Goal: Task Accomplishment & Management: Use online tool/utility

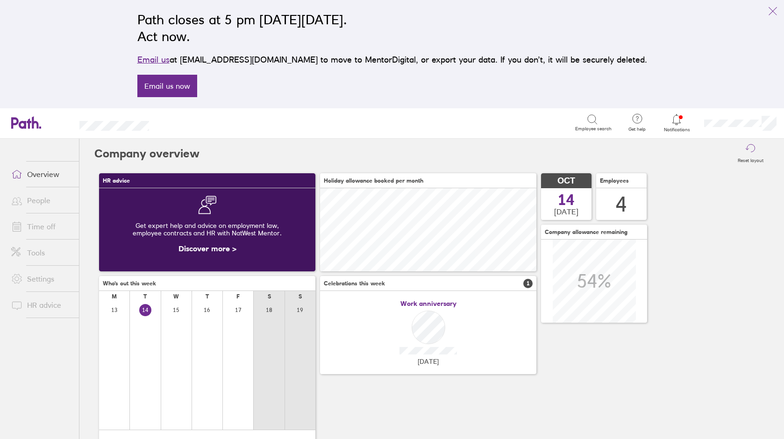
scroll to position [83, 216]
click at [43, 251] on link "Tools" at bounding box center [41, 252] width 75 height 19
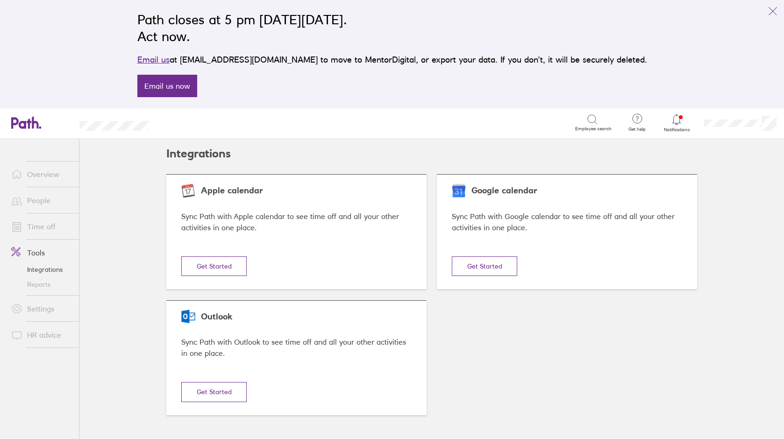
click at [48, 284] on link "Reports" at bounding box center [41, 284] width 75 height 15
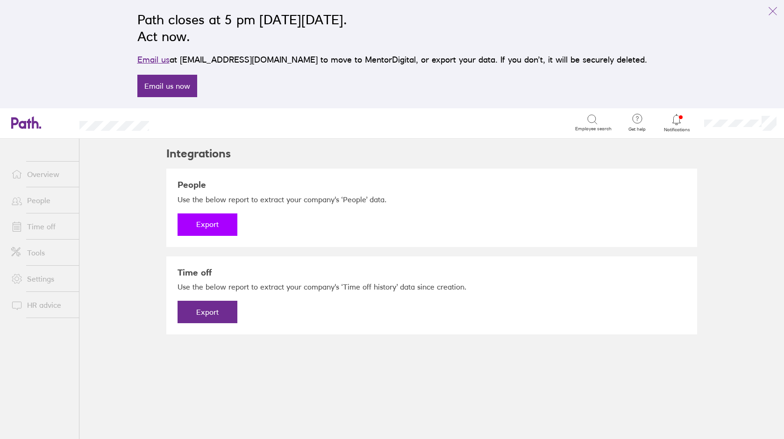
click at [203, 224] on button "Export" at bounding box center [208, 225] width 60 height 22
click at [202, 314] on button "Export" at bounding box center [208, 312] width 60 height 22
click at [215, 228] on link "Download" at bounding box center [208, 225] width 60 height 22
click at [210, 308] on link "Download" at bounding box center [208, 312] width 60 height 22
